Goal: Information Seeking & Learning: Learn about a topic

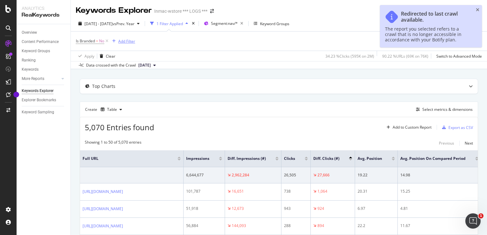
click at [122, 39] on div "Add Filter" at bounding box center [126, 41] width 17 height 5
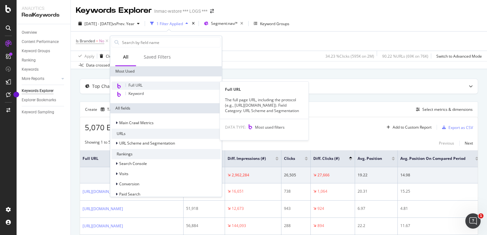
click at [150, 84] on div "Full URL" at bounding box center [166, 86] width 109 height 8
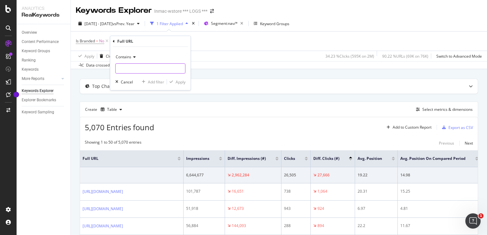
click at [149, 65] on input "text" at bounding box center [151, 68] width 70 height 10
paste input "https://www.inmac-wstore.com/hp-probook-4-14-intel-16-go-ram-512-go-ssd-francai…"
type input "https://www.inmac-wstore.com/hp-probook-4-14-intel-16-go-ram-512-go-ssd-francai…"
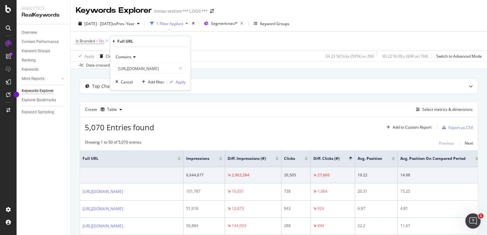
click at [181, 85] on div "Contains https://www.inmac-wstore.com/hp-probook-4-14-intel-16-go-ram-512-go-ss…" at bounding box center [150, 68] width 80 height 43
click at [184, 81] on div "Apply" at bounding box center [181, 81] width 10 height 5
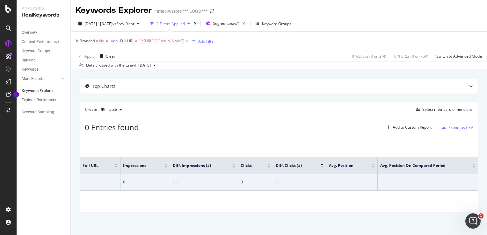
click at [108, 41] on icon at bounding box center [106, 41] width 5 height 6
click at [108, 55] on div "Clear" at bounding box center [111, 56] width 10 height 5
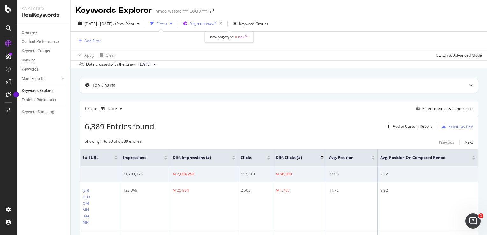
click at [218, 27] on div "Segment: nav/*" at bounding box center [207, 23] width 35 height 9
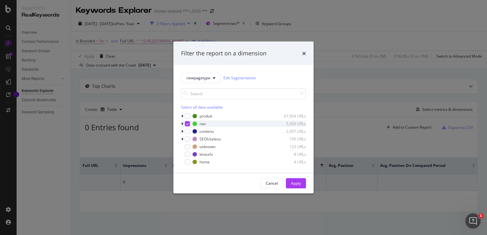
click at [184, 125] on div "modal" at bounding box center [183, 124] width 4 height 6
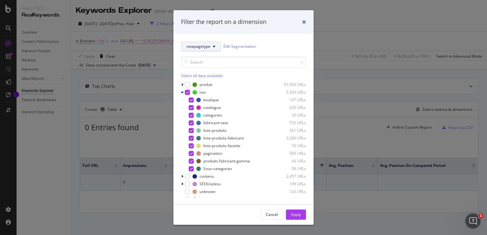
click at [194, 48] on span "newpagetype" at bounding box center [199, 46] width 24 height 5
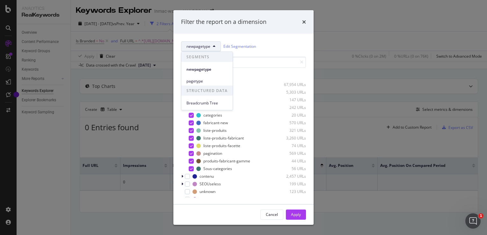
click at [194, 47] on span "newpagetype" at bounding box center [199, 46] width 24 height 5
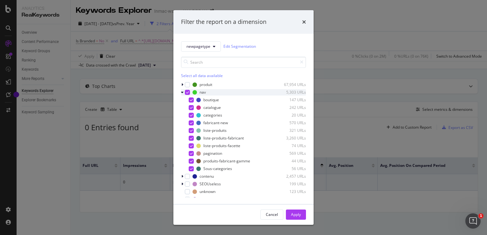
click at [188, 90] on div "modal" at bounding box center [187, 92] width 5 height 5
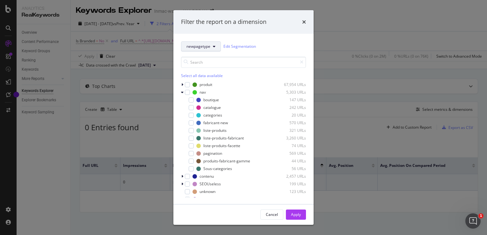
click at [191, 42] on button "newpagetype" at bounding box center [201, 46] width 40 height 10
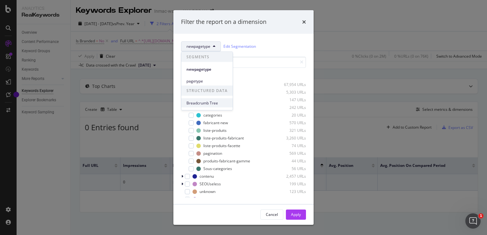
click at [201, 104] on span "Breadcrumb Tree" at bounding box center [207, 103] width 41 height 6
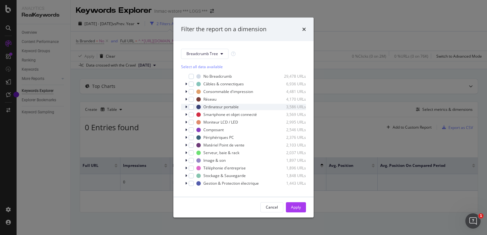
scroll to position [1, 0]
click at [185, 108] on icon "modal" at bounding box center [186, 107] width 2 height 4
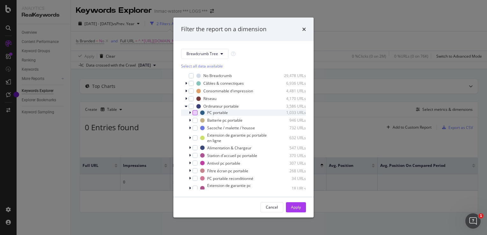
click at [197, 115] on div "modal" at bounding box center [195, 112] width 5 height 5
click at [307, 212] on div "Cancel Apply" at bounding box center [244, 207] width 140 height 20
click at [300, 210] on div "Apply" at bounding box center [296, 207] width 10 height 5
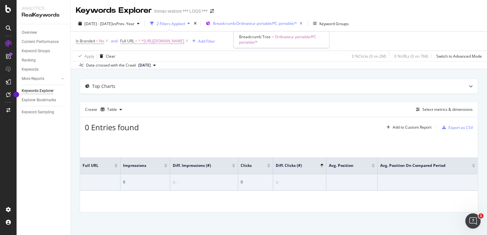
click at [273, 28] on div "Breadcrumb: Ordinateur portable/PC portable/*" at bounding box center [259, 23] width 92 height 9
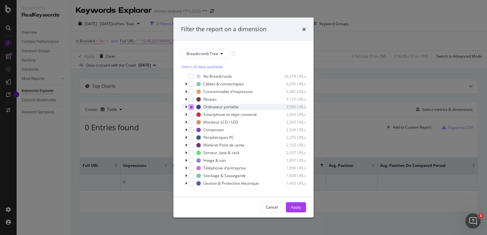
click at [193, 107] on div "modal" at bounding box center [191, 107] width 5 height 5
click at [294, 207] on div "Apply" at bounding box center [296, 207] width 10 height 5
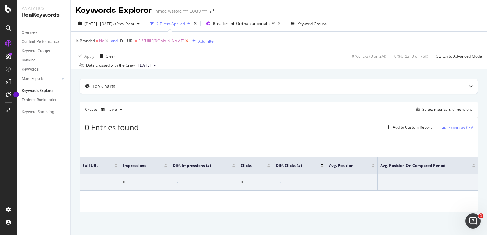
click at [190, 42] on icon at bounding box center [186, 41] width 5 height 6
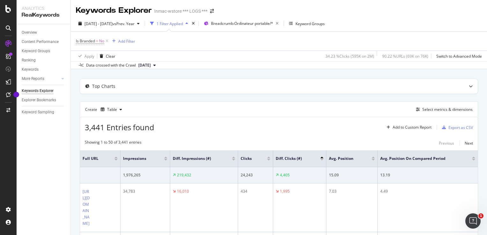
click at [132, 37] on div "Is Branded = No Add Filter" at bounding box center [105, 41] width 59 height 9
click at [128, 44] on div "Add Filter" at bounding box center [123, 41] width 26 height 7
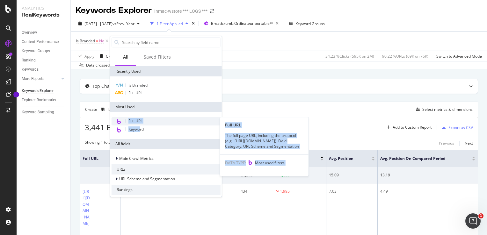
drag, startPoint x: 139, startPoint y: 126, endPoint x: 129, endPoint y: 119, distance: 12.5
click at [129, 119] on div "Full URL Full URL The full page URL, including the protocol (e.g., https://www.…" at bounding box center [166, 125] width 109 height 17
click at [129, 119] on span "Full URL" at bounding box center [136, 120] width 14 height 5
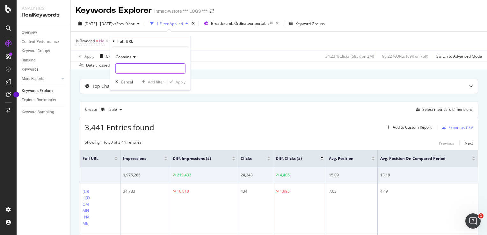
click at [143, 69] on input "text" at bounding box center [151, 68] width 70 height 10
click at [127, 53] on div "Contains" at bounding box center [150, 57] width 70 height 10
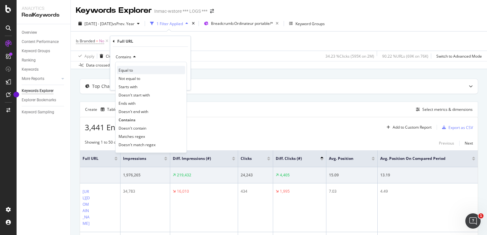
click at [159, 71] on div "Equal to" at bounding box center [151, 70] width 68 height 8
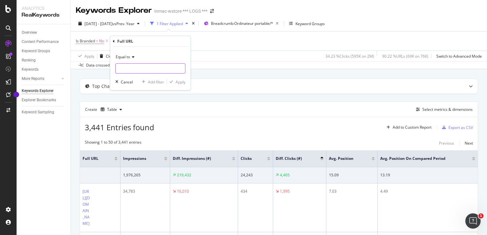
click at [153, 70] on input "text" at bounding box center [151, 68] width 70 height 10
paste input "https://www.inmac-wstore.com/pc-portable/c507.htm?m=1057&v=15287263"
type input "https://www.inmac-wstore.com/pc-portable/c507.htm?m=1057&v=15287263"
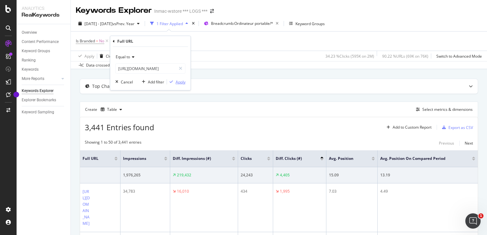
click at [181, 81] on div "Apply" at bounding box center [181, 81] width 10 height 5
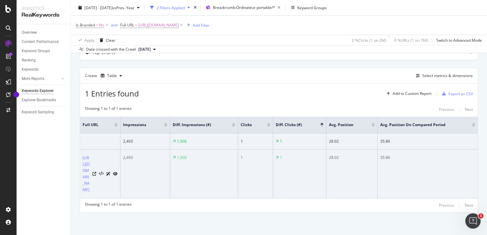
scroll to position [70, 0]
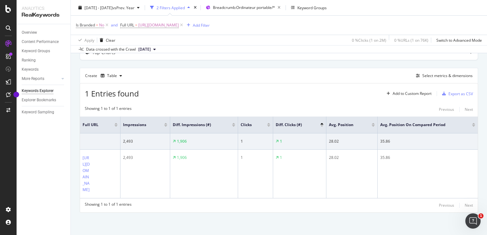
click at [121, 117] on th "Impressions" at bounding box center [146, 125] width 50 height 17
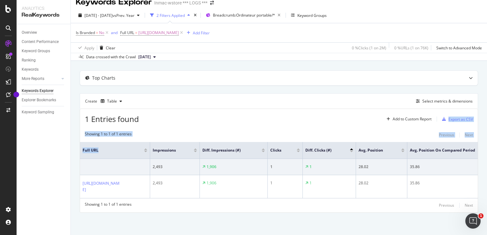
scroll to position [25, 0]
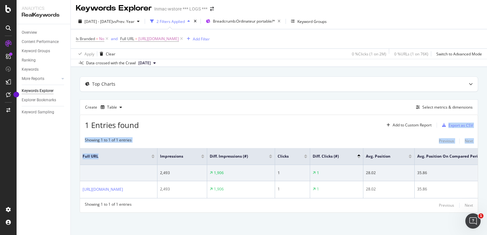
drag, startPoint x: 119, startPoint y: 86, endPoint x: 156, endPoint y: 99, distance: 39.4
click at [156, 115] on div "1 Entries found Add to Custom Report Export as CSV Showing 1 to 1 of 1 entries …" at bounding box center [279, 164] width 399 height 98
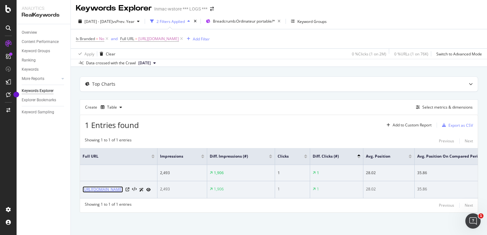
click at [118, 187] on link "https://www.inmac-wstore.com/pc-portable/c507.htm?m=1057&v=15287263" at bounding box center [103, 190] width 41 height 6
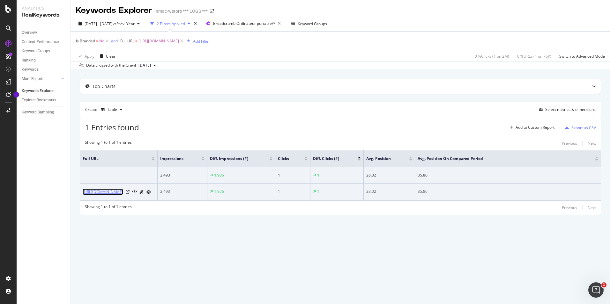
scroll to position [0, 0]
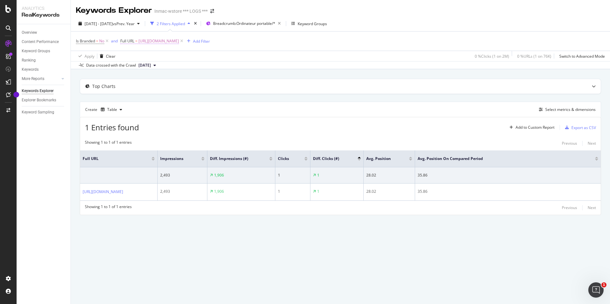
click at [179, 42] on span "https://www.inmac-wstore.com/pc-portable/c507.htm?m=1057&v=15287263" at bounding box center [158, 41] width 41 height 9
click at [182, 63] on input "https://www.inmac-wstore.com/pc-portable/c507.htm?m=1057&v=15287263" at bounding box center [156, 68] width 60 height 10
paste input "hp-probook-440-g10-notebook-14-intel-core-ultra-5-125u-16-go-ram-512-go-ssd-aze…"
type input "https://www.inmac-wstore.com/hp-probook-440-g10-notebook-14-intel-core-ultra-5-…"
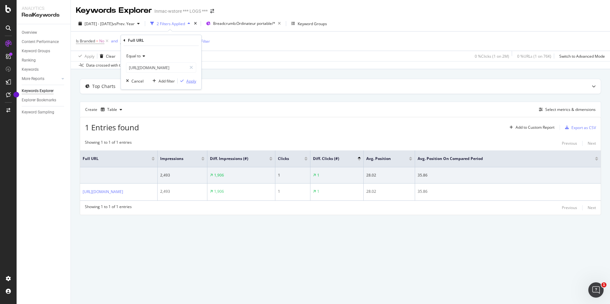
scroll to position [0, 0]
click at [190, 82] on div "Apply" at bounding box center [191, 80] width 10 height 5
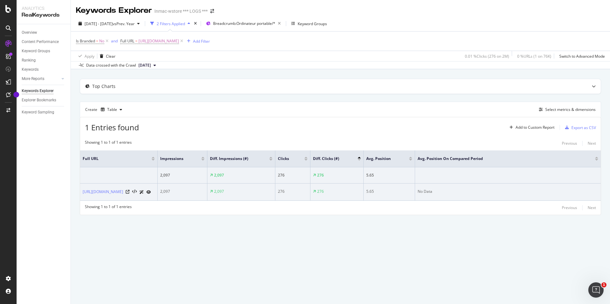
click at [128, 196] on div "https://www.inmac-wstore.com/hp-probook-440-g10-notebook-14-intel-core-ultra-5-…" at bounding box center [119, 192] width 72 height 7
click at [119, 195] on link "https://www.inmac-wstore.com/hp-probook-440-g10-notebook-14-intel-core-ultra-5-…" at bounding box center [103, 192] width 41 height 6
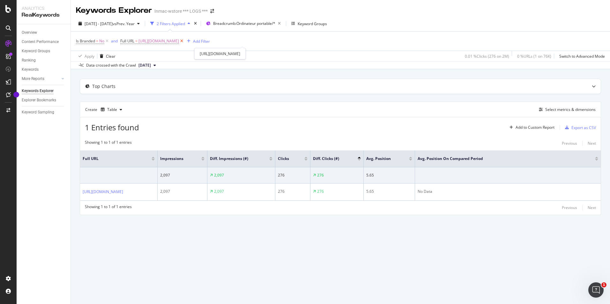
click at [184, 39] on icon at bounding box center [181, 41] width 5 height 6
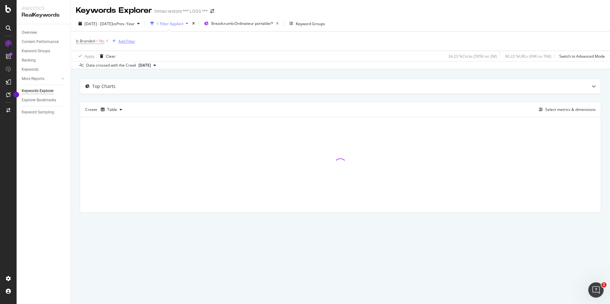
click at [117, 44] on div "Add Filter" at bounding box center [123, 41] width 26 height 7
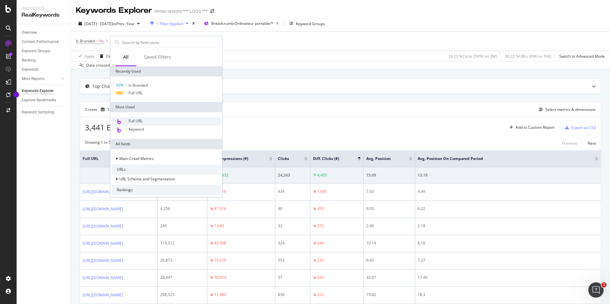
click at [124, 123] on div "Full URL" at bounding box center [166, 121] width 109 height 8
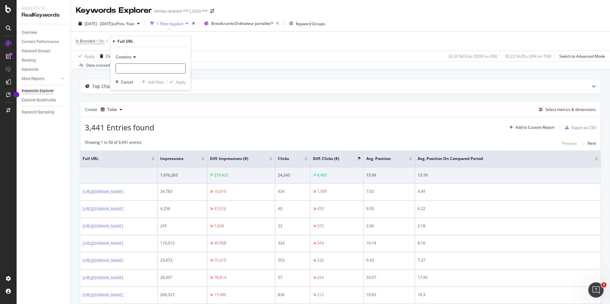
click at [147, 71] on input "text" at bounding box center [151, 68] width 70 height 10
paste input "[URL][DOMAIN_NAME]"
type input "[URL][DOMAIN_NAME]"
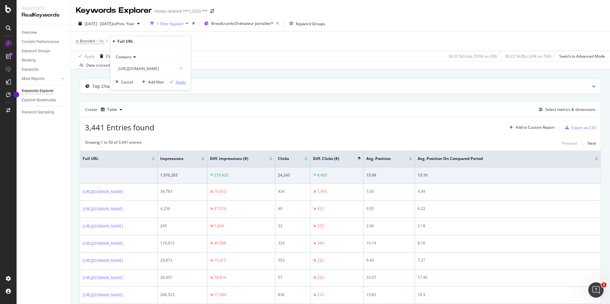
click at [178, 85] on button "Apply" at bounding box center [176, 82] width 19 height 6
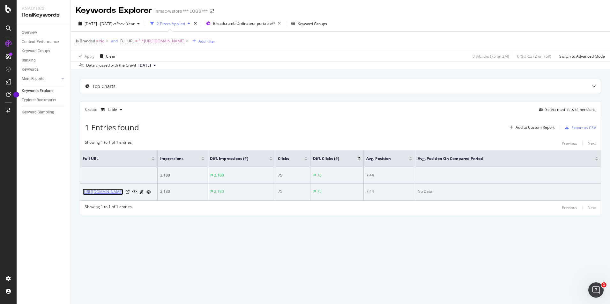
click at [98, 195] on link "[URL][DOMAIN_NAME]" at bounding box center [103, 192] width 41 height 6
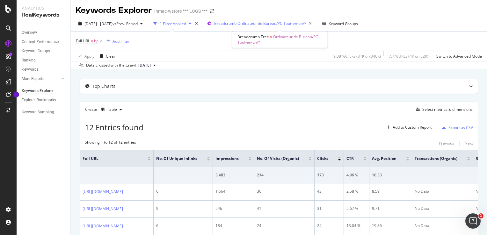
click at [259, 20] on div "Breadcrumb: Ordinateur de Bureau/PC Tout-en-un/*" at bounding box center [264, 23] width 100 height 9
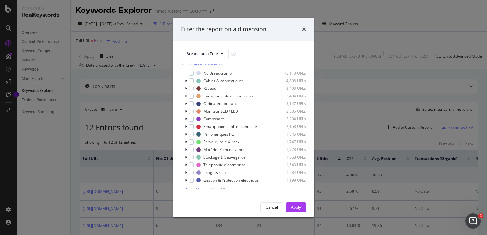
scroll to position [6, 0]
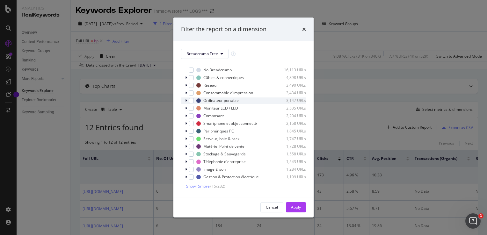
click at [185, 102] on icon "modal" at bounding box center [186, 101] width 2 height 4
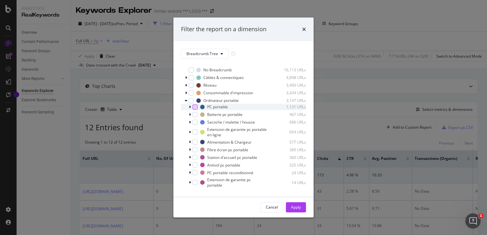
click at [195, 108] on div "modal" at bounding box center [195, 107] width 5 height 5
click at [296, 209] on div "Apply" at bounding box center [296, 207] width 10 height 5
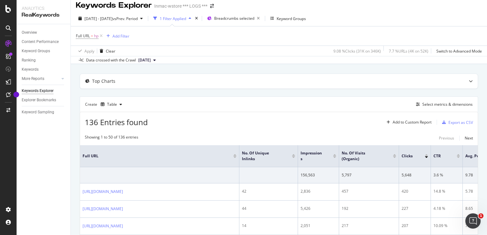
scroll to position [6, 0]
click at [124, 36] on div "Add Filter" at bounding box center [121, 35] width 17 height 5
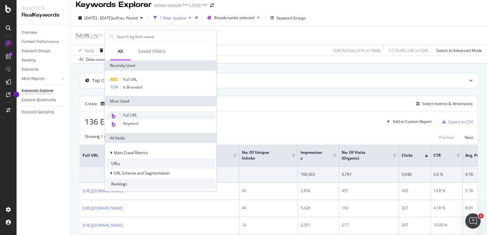
click at [167, 116] on div "Full URL" at bounding box center [160, 116] width 109 height 8
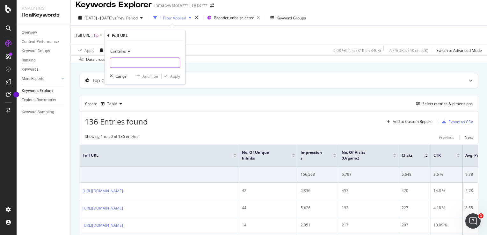
click at [153, 58] on input "text" at bounding box center [145, 63] width 70 height 10
paste input "https://www.inmac-wstore.com/hp-probook-4-14-intel-16-go-ram-512-go-ssd-francai…"
type input "https://www.inmac-wstore.com/hp-probook-4-14-intel-16-go-ram-512-go-ssd-francai…"
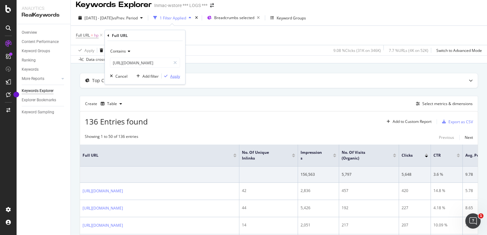
click at [168, 78] on div "Apply" at bounding box center [171, 76] width 19 height 6
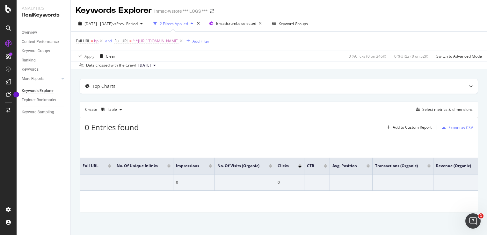
click at [172, 152] on div "Full URL No. of Unique Inlinks Impressions No. of Visits (Organic) Clicks CTR A…" at bounding box center [279, 175] width 398 height 76
click at [184, 41] on icon at bounding box center [181, 41] width 5 height 6
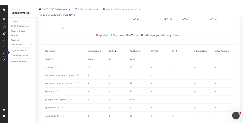
scroll to position [255, 0]
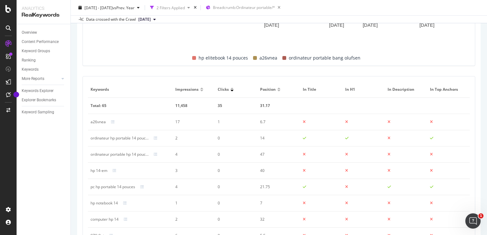
click at [200, 89] on div at bounding box center [201, 89] width 3 height 2
click at [200, 91] on div at bounding box center [201, 91] width 3 height 2
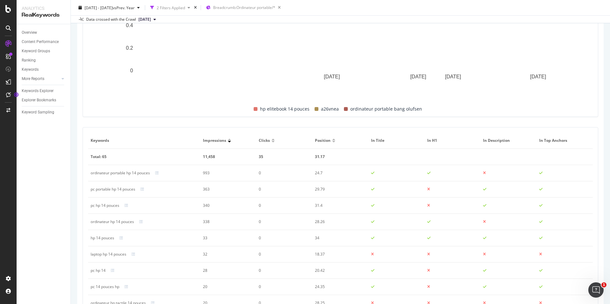
scroll to position [168, 0]
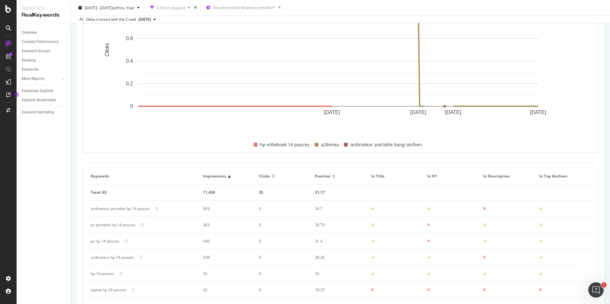
click at [92, 210] on div "ordinateur portable hp 14 pouces" at bounding box center [120, 209] width 59 height 6
drag, startPoint x: 89, startPoint y: 208, endPoint x: 156, endPoint y: 212, distance: 67.4
click at [156, 212] on td "ordinateur portable hp 14 pouces" at bounding box center [144, 209] width 112 height 16
drag, startPoint x: 156, startPoint y: 212, endPoint x: 138, endPoint y: 207, distance: 18.7
copy div "ordinateur portable hp 14 pouces"
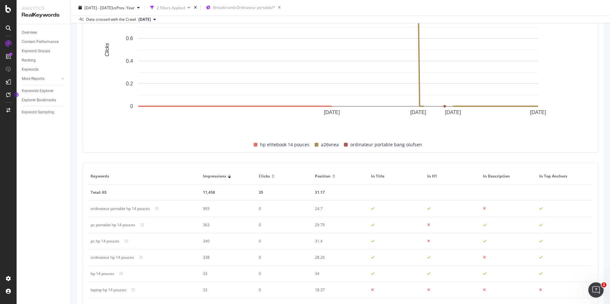
click at [131, 226] on div "pc portable hp 14 pouces" at bounding box center [113, 225] width 45 height 6
drag, startPoint x: 135, startPoint y: 226, endPoint x: 89, endPoint y: 226, distance: 45.6
click at [89, 226] on td "pc portable hp 14 pouces" at bounding box center [144, 225] width 112 height 16
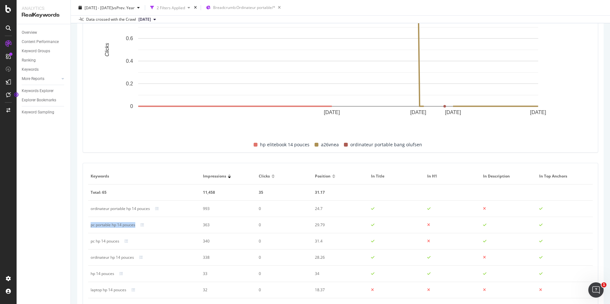
copy div "pc portable hp 14 pouces"
click at [109, 235] on td "pc hp 14 pouces" at bounding box center [144, 242] width 112 height 16
click at [109, 235] on div "pc hp 14 pouces" at bounding box center [105, 242] width 29 height 6
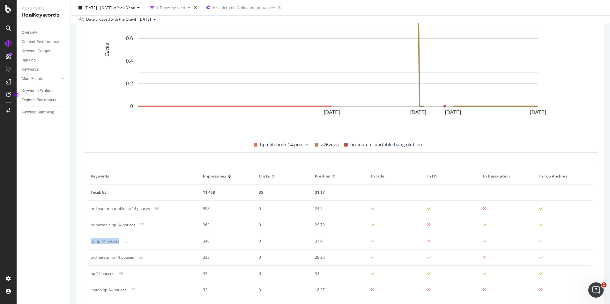
copy div "pc hp 14 pouces"
click at [121, 235] on div "ordinateur hp 14 pouces" at bounding box center [112, 258] width 43 height 6
copy div "ordinateur hp 14 pouces"
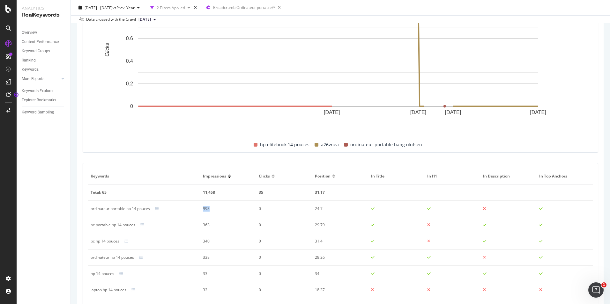
drag, startPoint x: 220, startPoint y: 207, endPoint x: 192, endPoint y: 207, distance: 28.7
click at [192, 207] on tr "ordinateur portable hp 14 pouces 993 0 24.7" at bounding box center [340, 209] width 505 height 16
drag, startPoint x: 192, startPoint y: 207, endPoint x: 207, endPoint y: 205, distance: 15.4
drag, startPoint x: 207, startPoint y: 205, endPoint x: 190, endPoint y: 204, distance: 17.0
click at [190, 204] on td "ordinateur portable hp 14 pouces" at bounding box center [144, 209] width 112 height 16
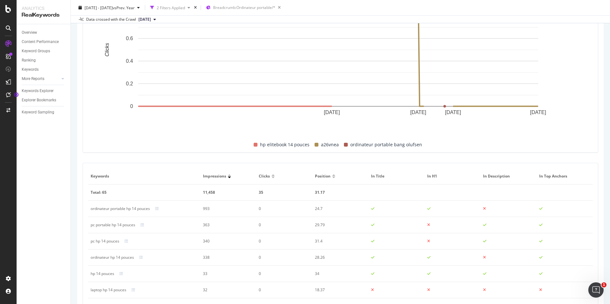
click at [203, 209] on div "993" at bounding box center [226, 209] width 46 height 6
copy div "993"
click at [204, 225] on div "363" at bounding box center [226, 225] width 46 height 6
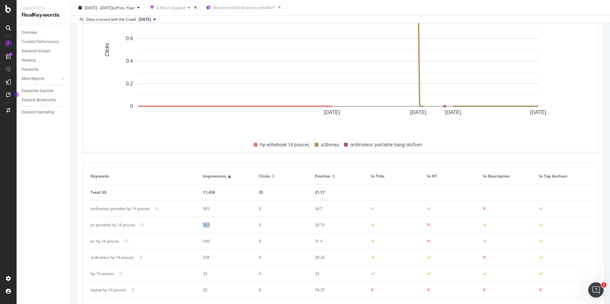
copy div "363"
click at [205, 235] on div "340" at bounding box center [226, 242] width 46 height 6
copy div "340"
drag, startPoint x: 213, startPoint y: 258, endPoint x: 194, endPoint y: 260, distance: 19.0
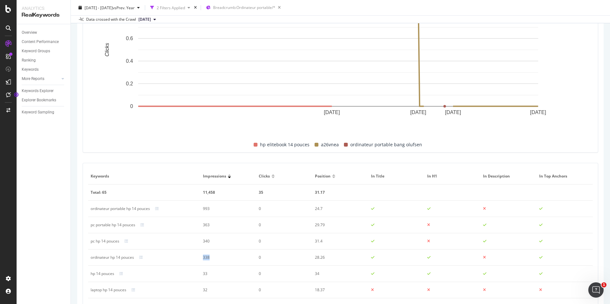
click at [194, 235] on tr "ordinateur hp 14 pouces 338 0 28.26" at bounding box center [340, 258] width 505 height 16
drag, startPoint x: 194, startPoint y: 260, endPoint x: 201, endPoint y: 258, distance: 7.5
drag, startPoint x: 201, startPoint y: 258, endPoint x: 206, endPoint y: 260, distance: 5.3
click at [206, 235] on div "338" at bounding box center [226, 258] width 46 height 6
drag, startPoint x: 209, startPoint y: 259, endPoint x: 201, endPoint y: 258, distance: 8.1
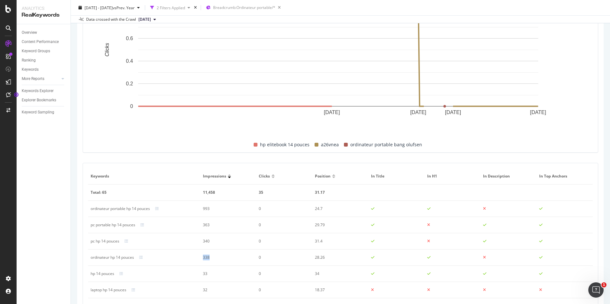
click at [201, 235] on td "338" at bounding box center [228, 258] width 56 height 16
copy div "338"
click at [271, 176] on div at bounding box center [272, 177] width 3 height 4
click at [272, 177] on div at bounding box center [272, 178] width 3 height 2
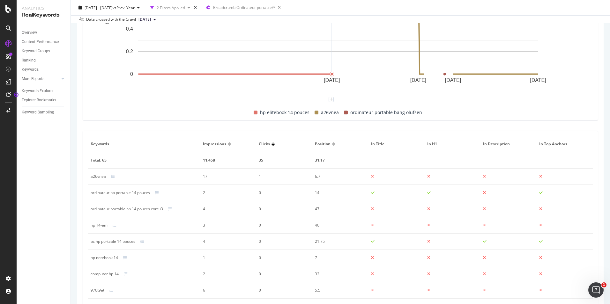
scroll to position [105, 0]
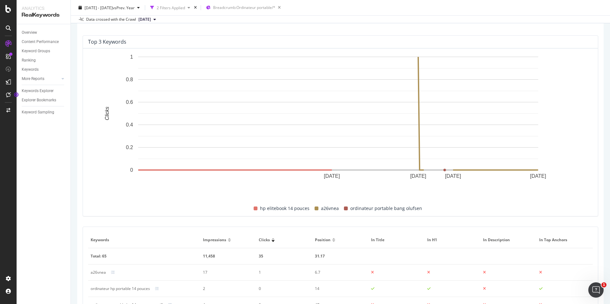
click at [271, 235] on div at bounding box center [272, 239] width 3 height 2
click at [271, 235] on div "Clicks" at bounding box center [284, 240] width 51 height 6
click at [272, 235] on div at bounding box center [272, 242] width 3 height 2
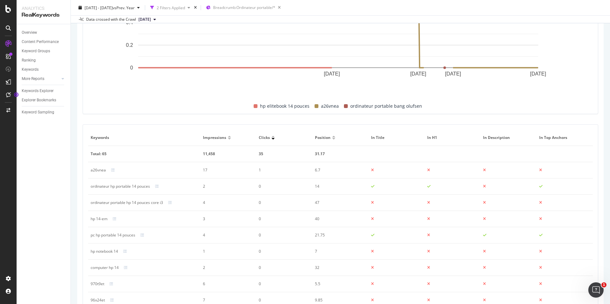
scroll to position [264, 0]
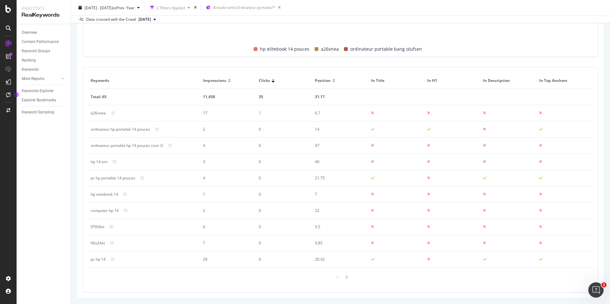
click at [97, 113] on div "a26vnea" at bounding box center [98, 113] width 15 height 6
copy div "a26vnea"
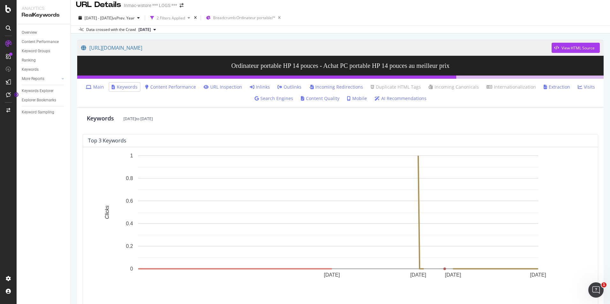
scroll to position [0, 0]
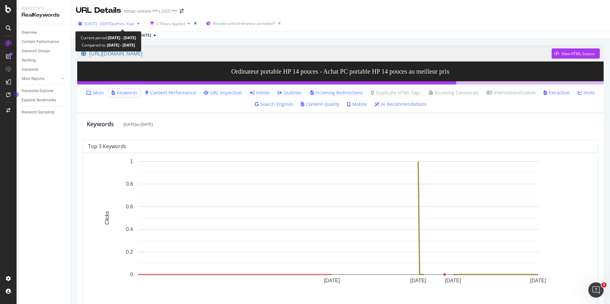
click at [142, 26] on div "2024 Mar. 2nd - 2025 Mar. 1st vs Prev. Year" at bounding box center [109, 24] width 66 height 10
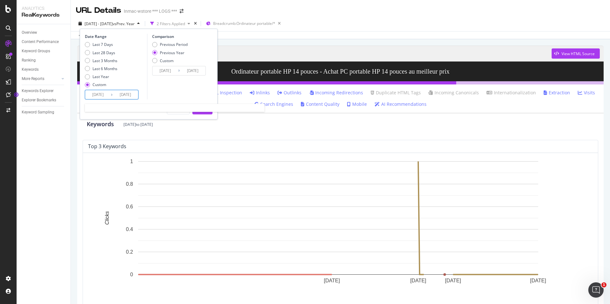
click at [128, 94] on input "2025/03/01" at bounding box center [126, 94] width 26 height 9
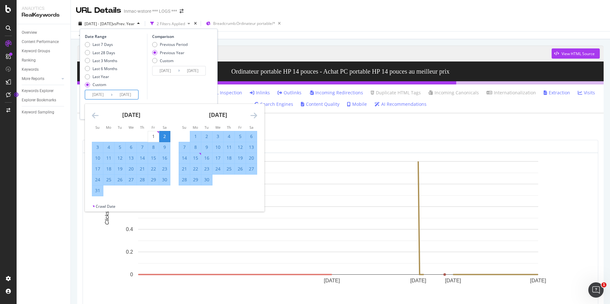
click at [129, 94] on input "2025/03/01" at bounding box center [126, 94] width 26 height 9
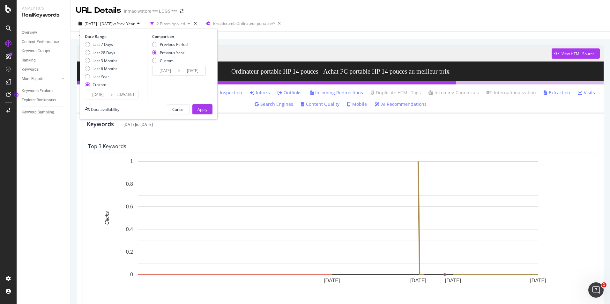
type input "2025/03/01"
type input "2024/08/02"
type input "2025/08/25"
click at [106, 97] on input "2024/03/02" at bounding box center [98, 94] width 26 height 9
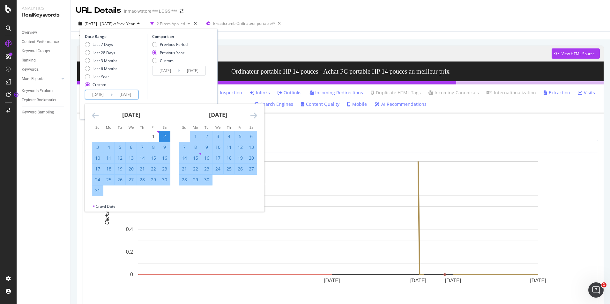
click at [107, 97] on input "2024/03/02" at bounding box center [98, 94] width 26 height 9
click at [109, 97] on input "2024/03/02" at bounding box center [98, 94] width 26 height 9
type input "2024/03/02"
type input "2025/08/01"
type input "2023/03/26"
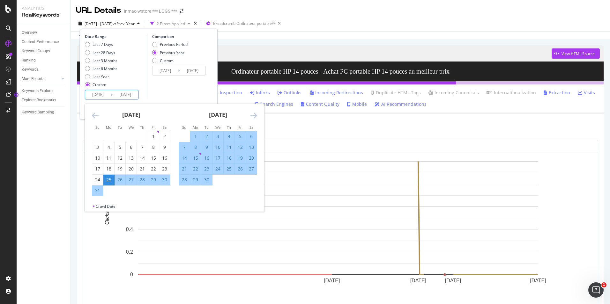
click at [103, 95] on input "2024/03/25" at bounding box center [98, 94] width 26 height 9
type input "2024/03/25"
type input "2023/08/27"
type input "2024/08/25"
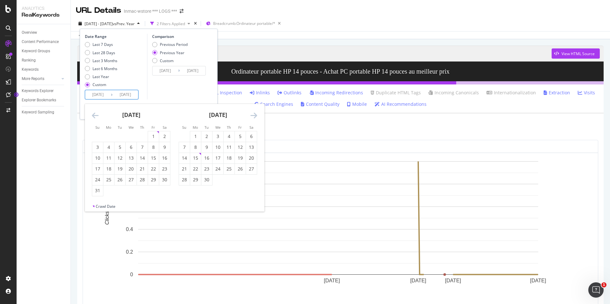
click at [184, 94] on div "Comparison Previous Period Previous Year Custom 2023/08/27 Navigate forward to …" at bounding box center [177, 67] width 61 height 66
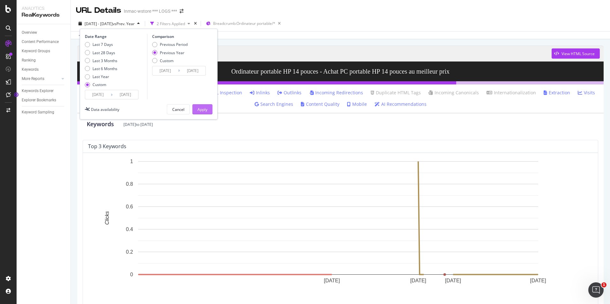
click at [197, 107] on div "Apply" at bounding box center [202, 109] width 10 height 5
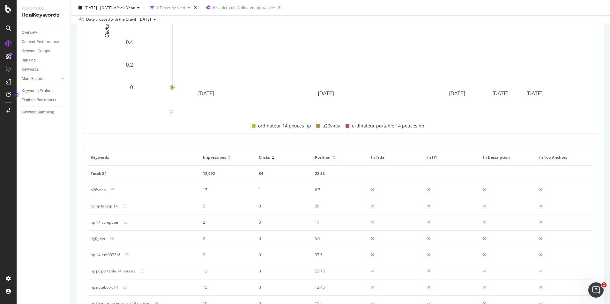
scroll to position [191, 0]
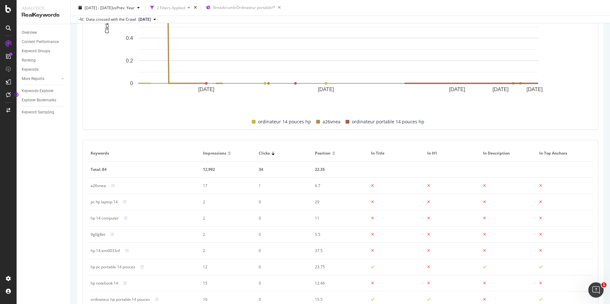
click at [228, 152] on div at bounding box center [229, 153] width 3 height 2
click at [229, 154] on div at bounding box center [229, 155] width 3 height 2
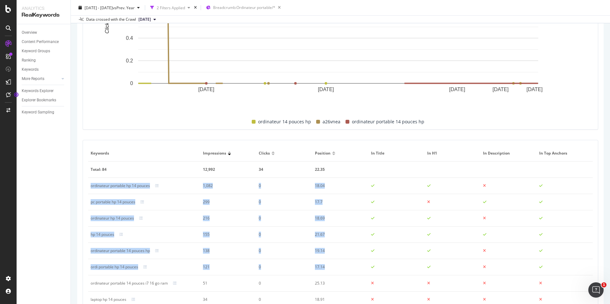
drag, startPoint x: 89, startPoint y: 186, endPoint x: 328, endPoint y: 271, distance: 253.5
click at [328, 235] on tbody "Total: 84 12,992 34 22.35 ordinateur portable hp 14 pouces 1,082 0 18.04 pc por…" at bounding box center [340, 251] width 505 height 179
copy tbody "ordinateur portable hp 14 pouces 1,082 0 18.04 pc portable hp 14 pouces 299 0 1…"
click at [308, 183] on td "0" at bounding box center [284, 186] width 56 height 16
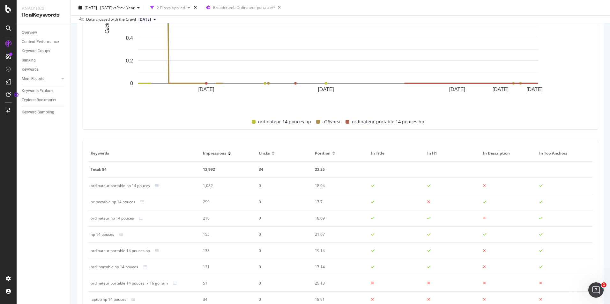
click at [272, 155] on div at bounding box center [272, 155] width 3 height 2
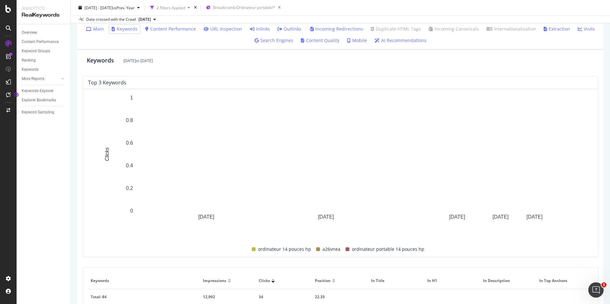
scroll to position [0, 0]
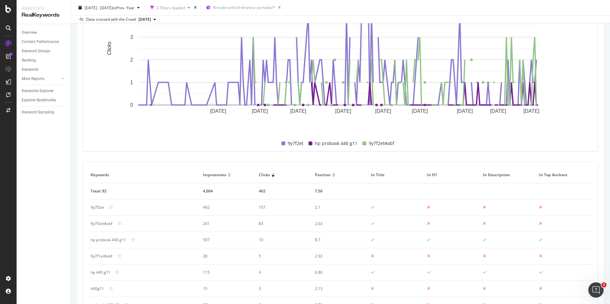
scroll to position [255, 0]
click at [228, 173] on div at bounding box center [229, 174] width 3 height 2
click at [228, 177] on th "Impressions" at bounding box center [228, 175] width 56 height 16
click at [228, 176] on div at bounding box center [229, 176] width 3 height 2
drag, startPoint x: 90, startPoint y: 205, endPoint x: 225, endPoint y: 234, distance: 138.3
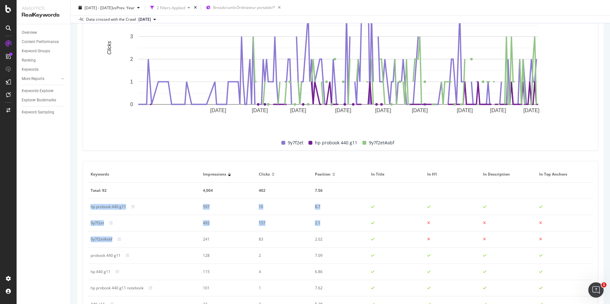
click at [225, 234] on tbody "Total: 92 4,004 402 7.56 hp probook 440 g11 597 10 8.7 9y7f2et 492 157 2.1 9y7f…" at bounding box center [340, 272] width 505 height 179
drag, startPoint x: 225, startPoint y: 234, endPoint x: 258, endPoint y: 173, distance: 70.1
click at [259, 173] on span "Clicks" at bounding box center [264, 175] width 11 height 6
click at [259, 172] on span "Clicks" at bounding box center [264, 175] width 11 height 6
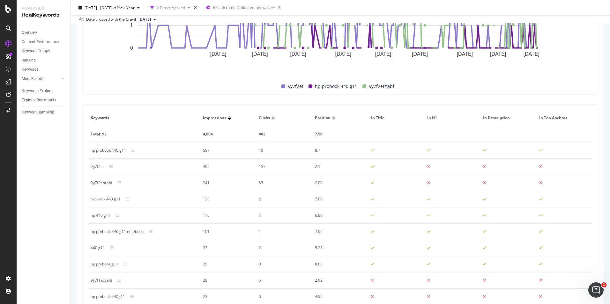
scroll to position [319, 0]
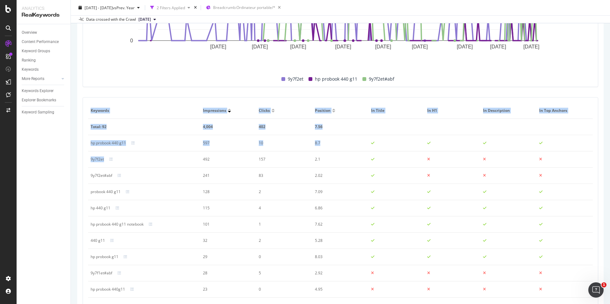
drag, startPoint x: 90, startPoint y: 143, endPoint x: 129, endPoint y: 166, distance: 45.2
click at [129, 166] on div "Keywords Impressions Clicks Position In Title In H1 In Description In Top Ancho…" at bounding box center [340, 210] width 515 height 225
click at [129, 166] on td "9y7f2et" at bounding box center [144, 160] width 112 height 16
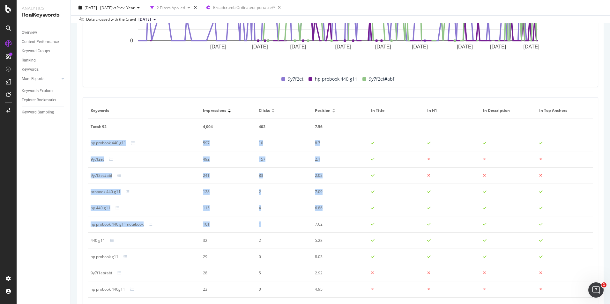
drag, startPoint x: 90, startPoint y: 142, endPoint x: 268, endPoint y: 226, distance: 196.8
click at [268, 226] on tbody "Total: 92 4,004 402 7.56 hp probook 440 g11 597 10 8.7 9y7f2et 492 157 2.1 9y7f…" at bounding box center [340, 208] width 505 height 179
copy tbody "hp probook 440 g11 597 10 8.7 9y7f2et 492 157 2.1 9y7f2et#abf 241 83 2.02 probo…"
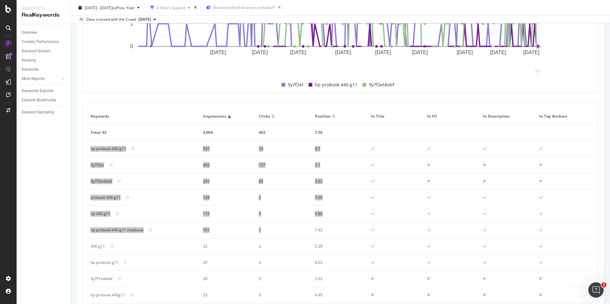
scroll to position [349, 0]
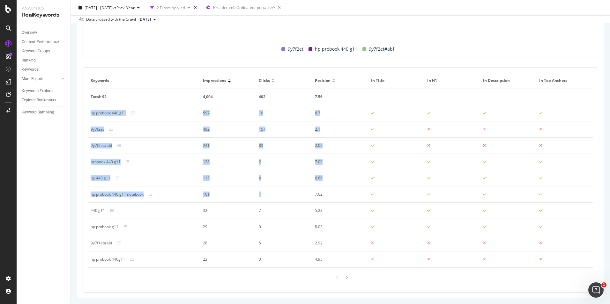
click at [243, 138] on td "241" at bounding box center [228, 146] width 56 height 16
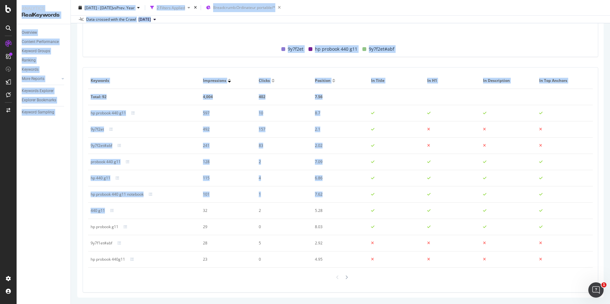
drag, startPoint x: 82, startPoint y: 274, endPoint x: -1, endPoint y: 308, distance: 89.3
click at [0, 304] on html "Analytics RealKeywords Overview Content Performance Keyword Groups Ranking Keyw…" at bounding box center [305, 152] width 610 height 304
click at [298, 139] on td "83" at bounding box center [284, 146] width 56 height 16
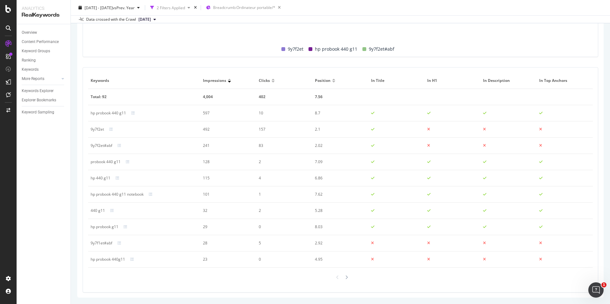
click at [273, 80] on div "Clicks" at bounding box center [284, 81] width 51 height 6
click at [272, 79] on div at bounding box center [272, 80] width 3 height 2
click at [271, 79] on div at bounding box center [272, 80] width 3 height 2
click at [272, 80] on div at bounding box center [272, 80] width 3 height 2
click at [272, 82] on div at bounding box center [272, 82] width 3 height 2
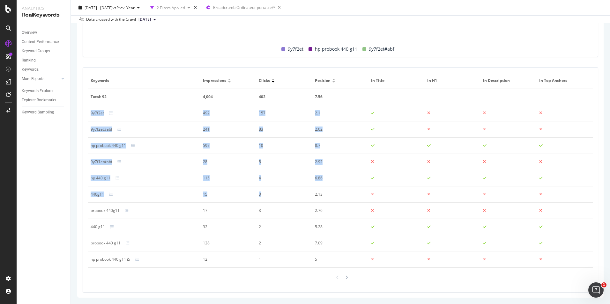
drag, startPoint x: 90, startPoint y: 114, endPoint x: 266, endPoint y: 196, distance: 194.5
click at [266, 196] on tbody "Total: 92 4,004 402 7.56 9y7f2et 492 157 2.1 9y7f2et#abf 241 83 2.02 hp probook…" at bounding box center [340, 178] width 505 height 179
drag, startPoint x: 264, startPoint y: 189, endPoint x: 261, endPoint y: 181, distance: 8.6
copy tbody "9y7f2et 492 157 2.1 9y7f2et#abf 241 83 2.02 hp probook 440 g11 597 10 8.7 9y7f1…"
